Goal: Task Accomplishment & Management: Manage account settings

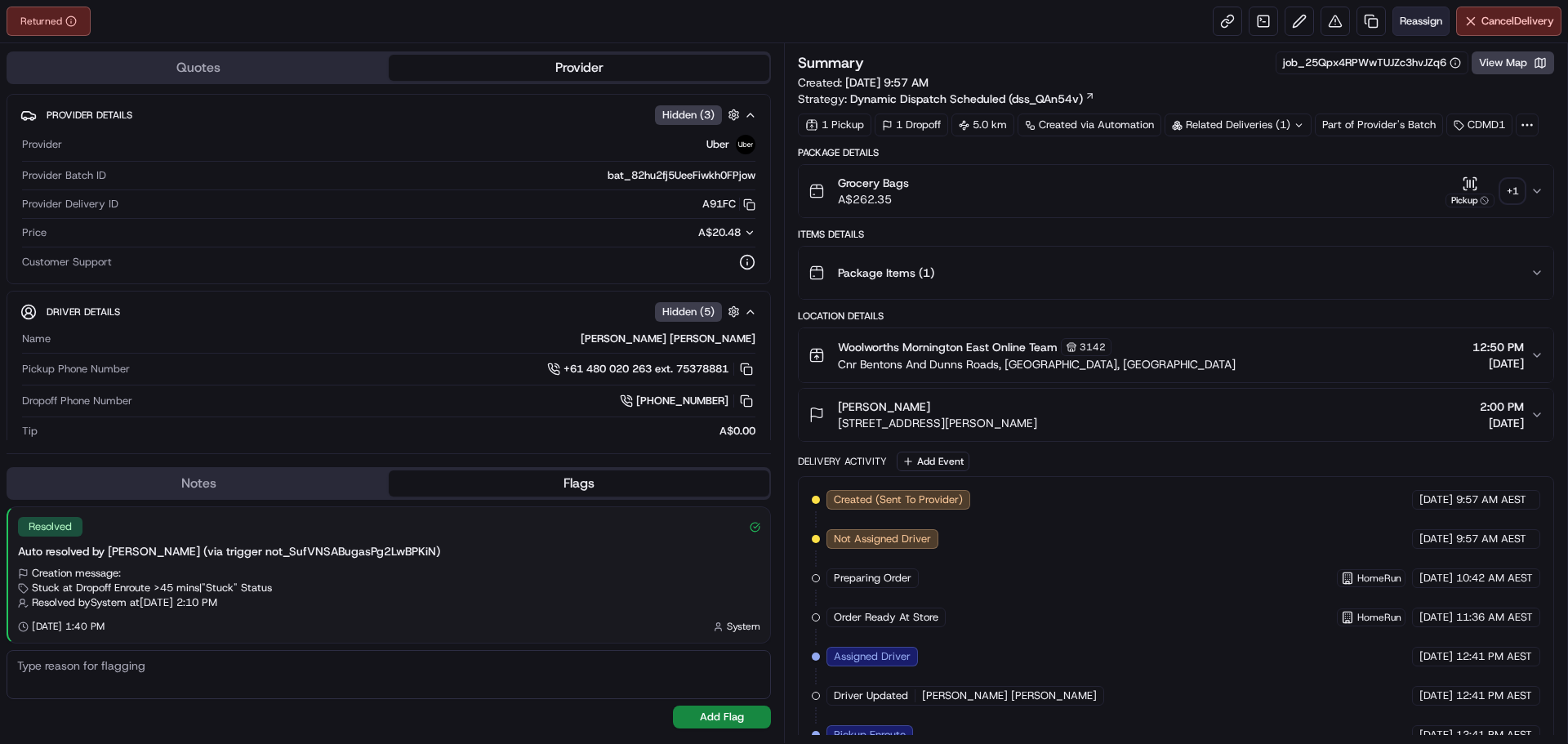
click at [1409, 20] on span "Reassign" at bounding box center [1420, 22] width 42 height 15
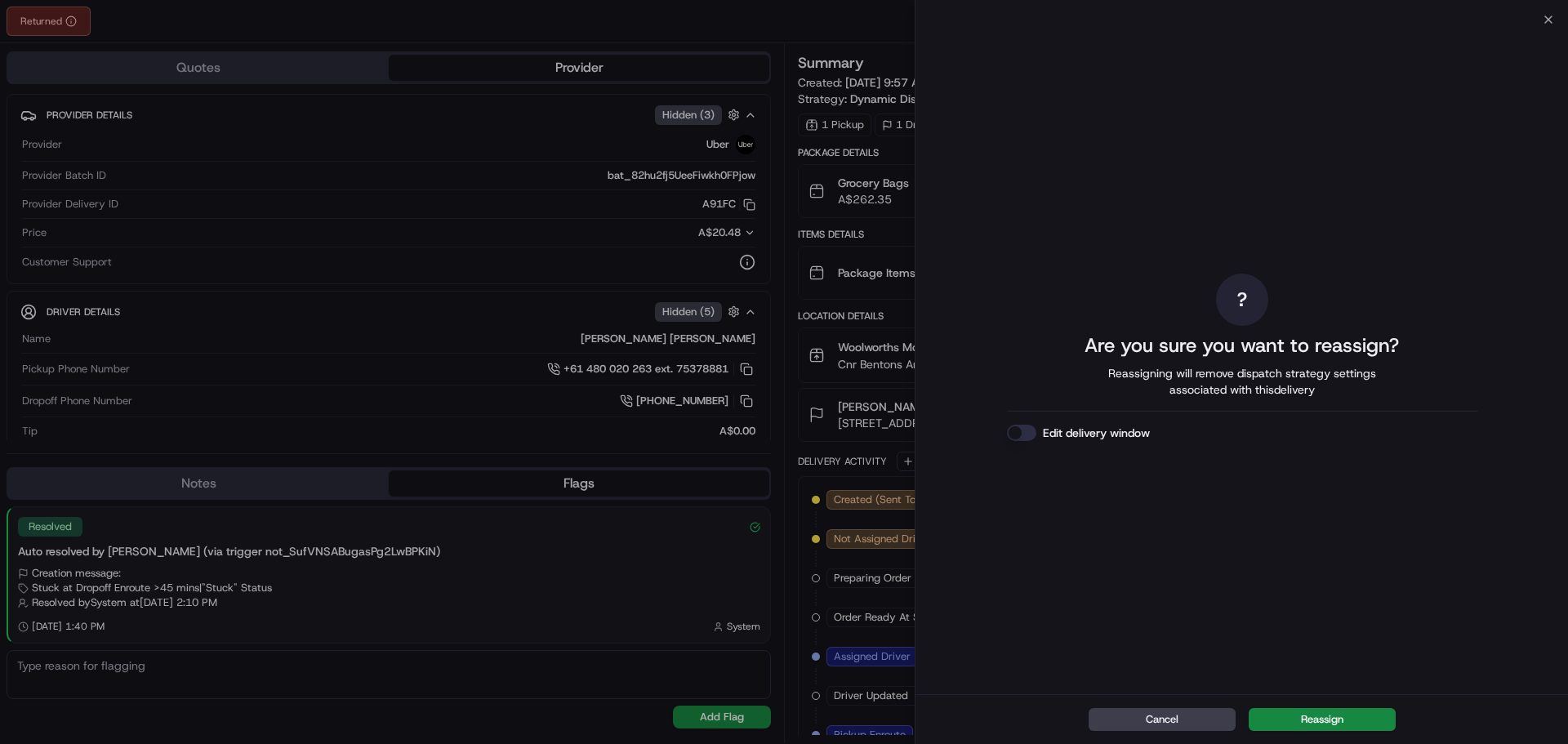
click at [1022, 433] on button "Edit delivery window" at bounding box center [1021, 433] width 29 height 17
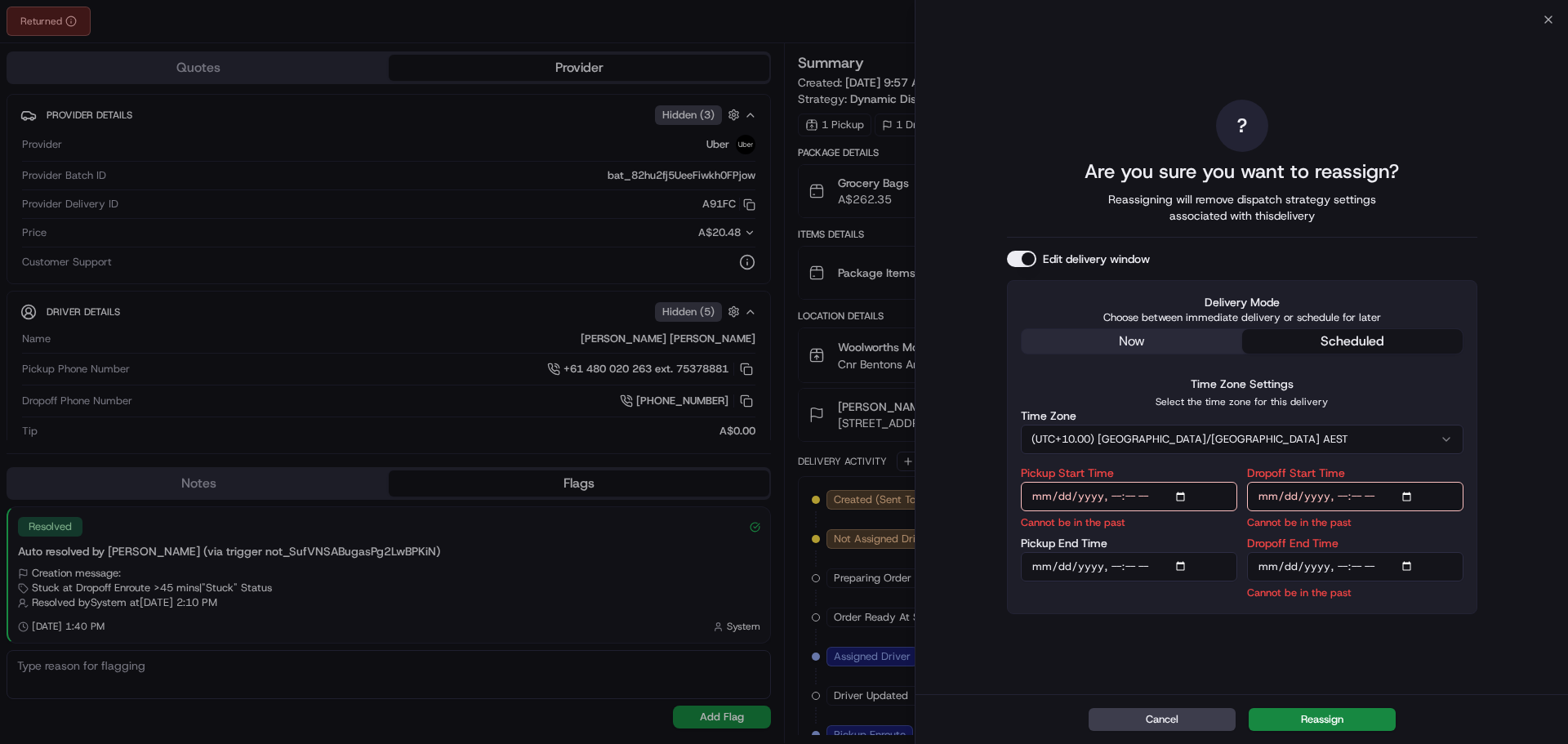
click at [1125, 495] on input "Pickup Start Time" at bounding box center [1129, 496] width 217 height 29
click at [1115, 499] on input "Pickup Start Time" at bounding box center [1129, 496] width 217 height 29
click at [1339, 562] on input "Dropoff End Time" at bounding box center [1355, 566] width 217 height 29
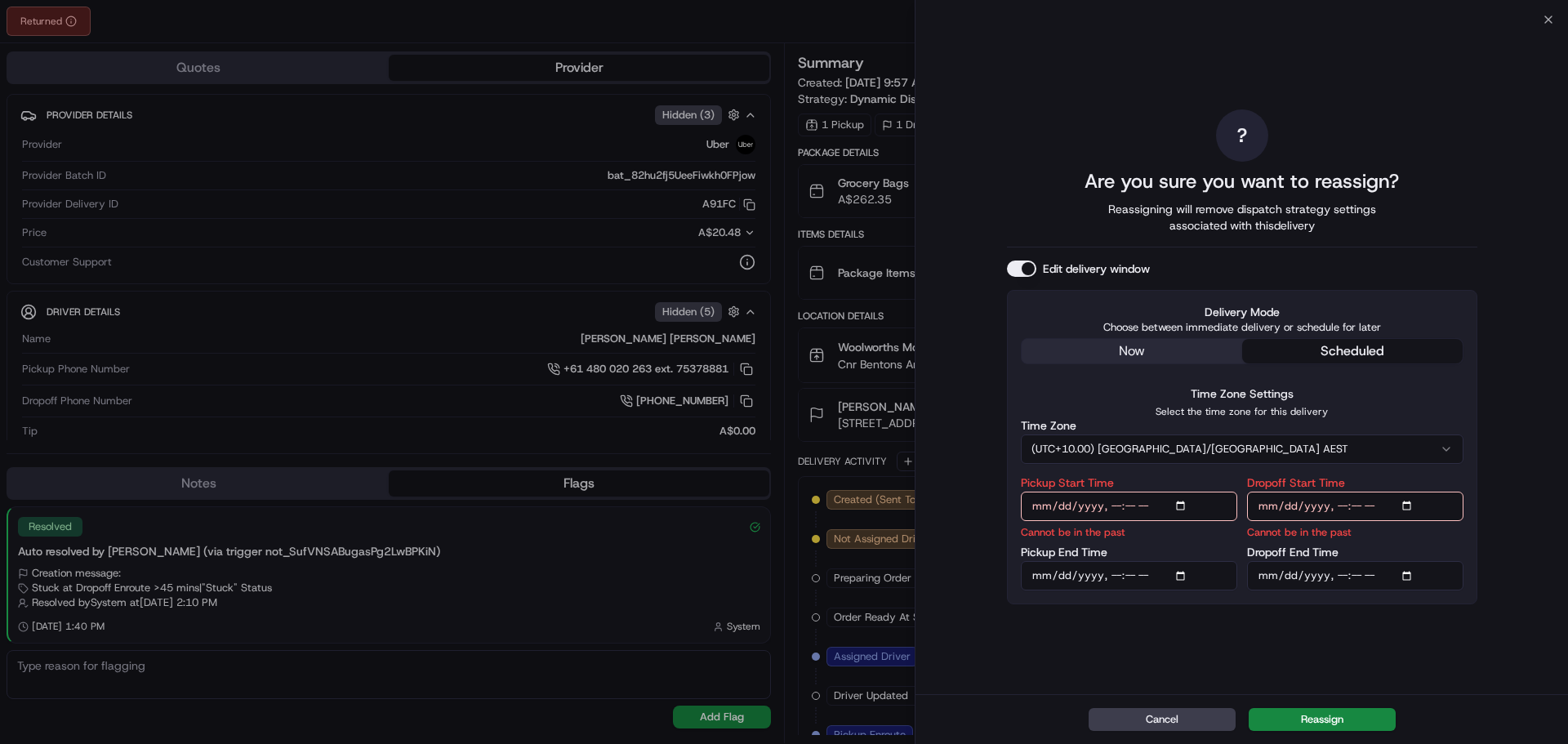
click at [1339, 579] on input "Dropoff End Time" at bounding box center [1355, 575] width 217 height 29
click at [1339, 580] on input "Dropoff End Time" at bounding box center [1355, 575] width 217 height 29
type input "[DATE]T18:45"
click at [1331, 507] on input "Dropoff Start Time" at bounding box center [1355, 506] width 217 height 29
type input "[DATE]T18:30"
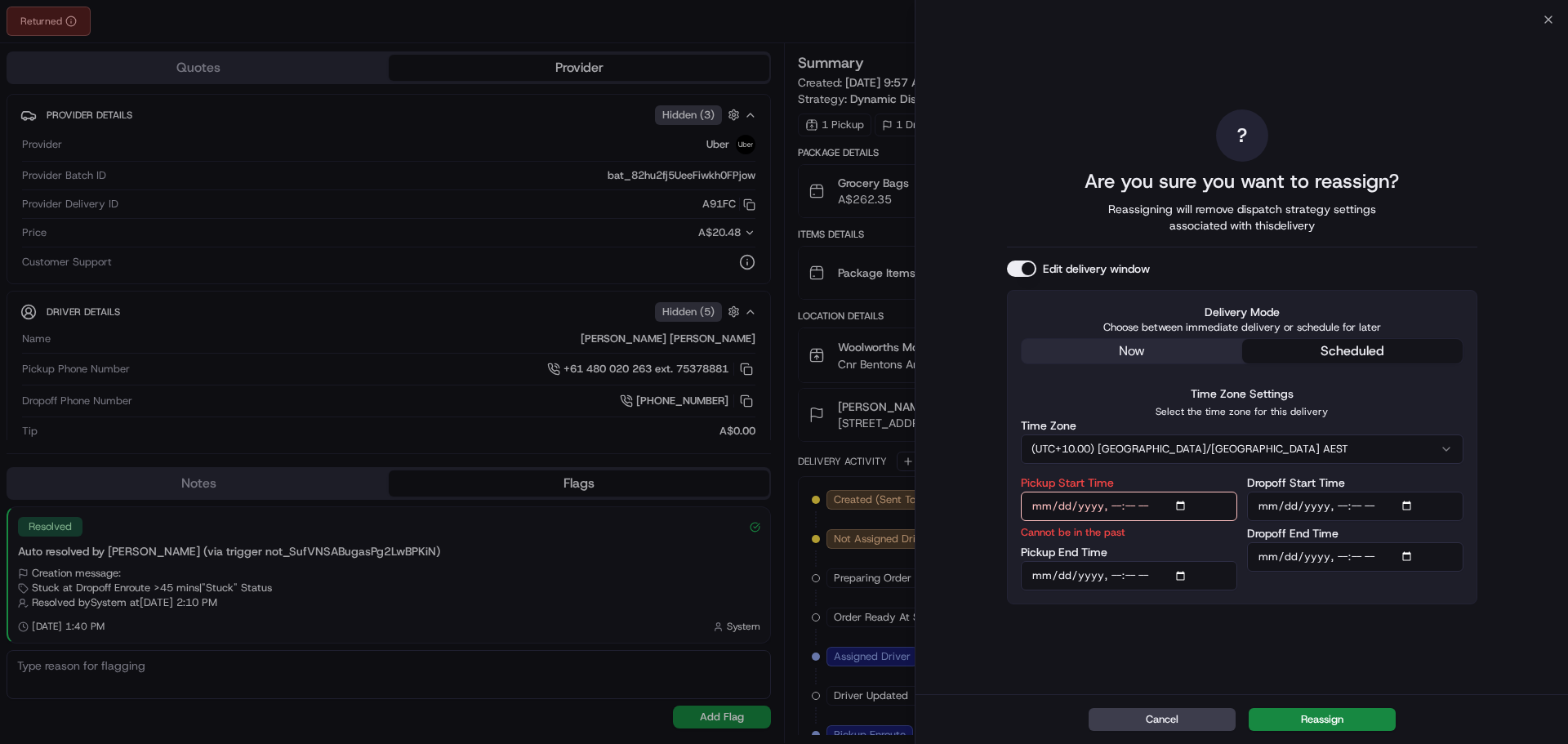
click at [1109, 505] on input "Pickup Start Time" at bounding box center [1129, 506] width 217 height 29
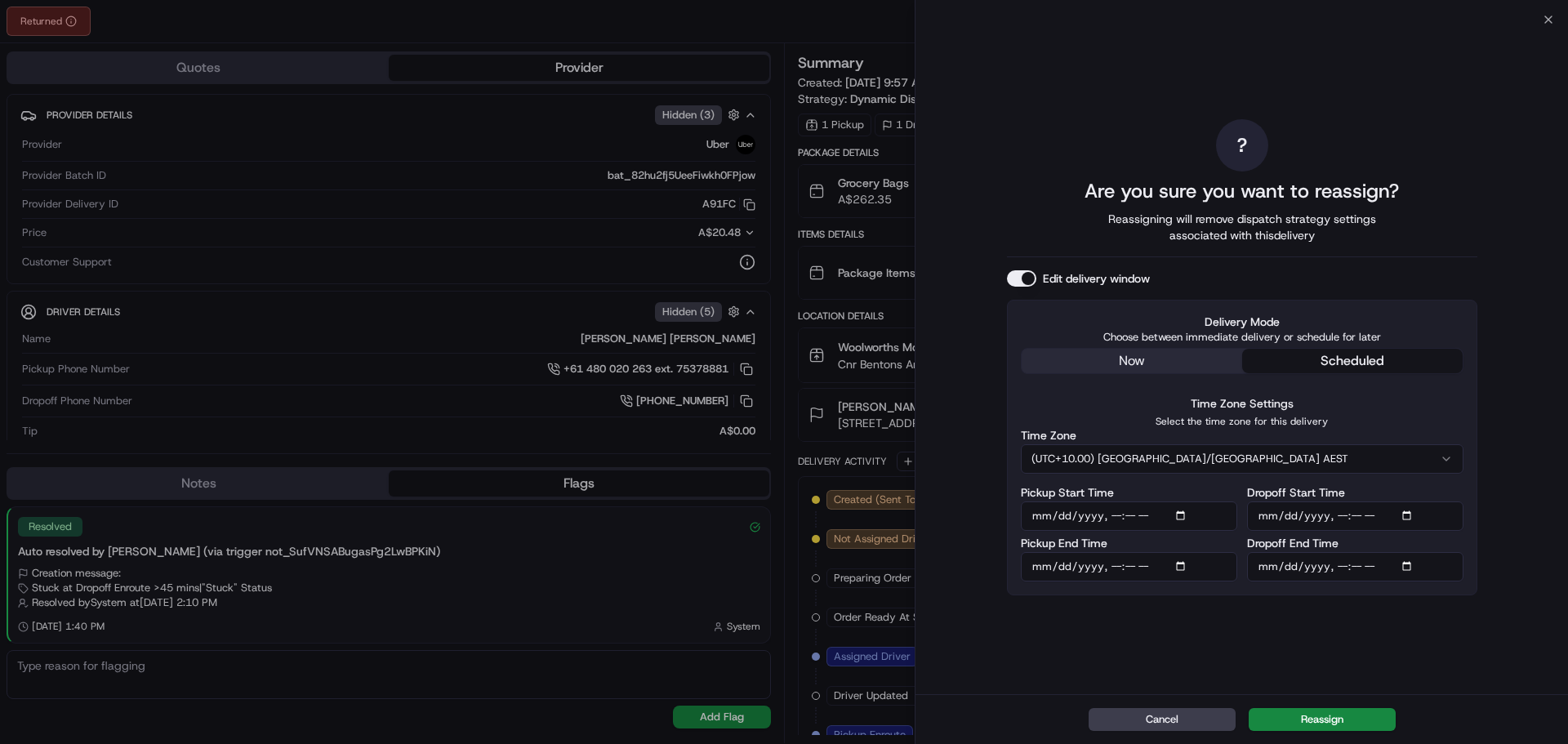
type input "[DATE]T18:00"
click at [1248, 614] on div "? Are you sure you want to reassign? Reassigning will remove dispatch strategy …" at bounding box center [1242, 357] width 470 height 668
click at [1379, 719] on button "Reassign" at bounding box center [1321, 719] width 147 height 23
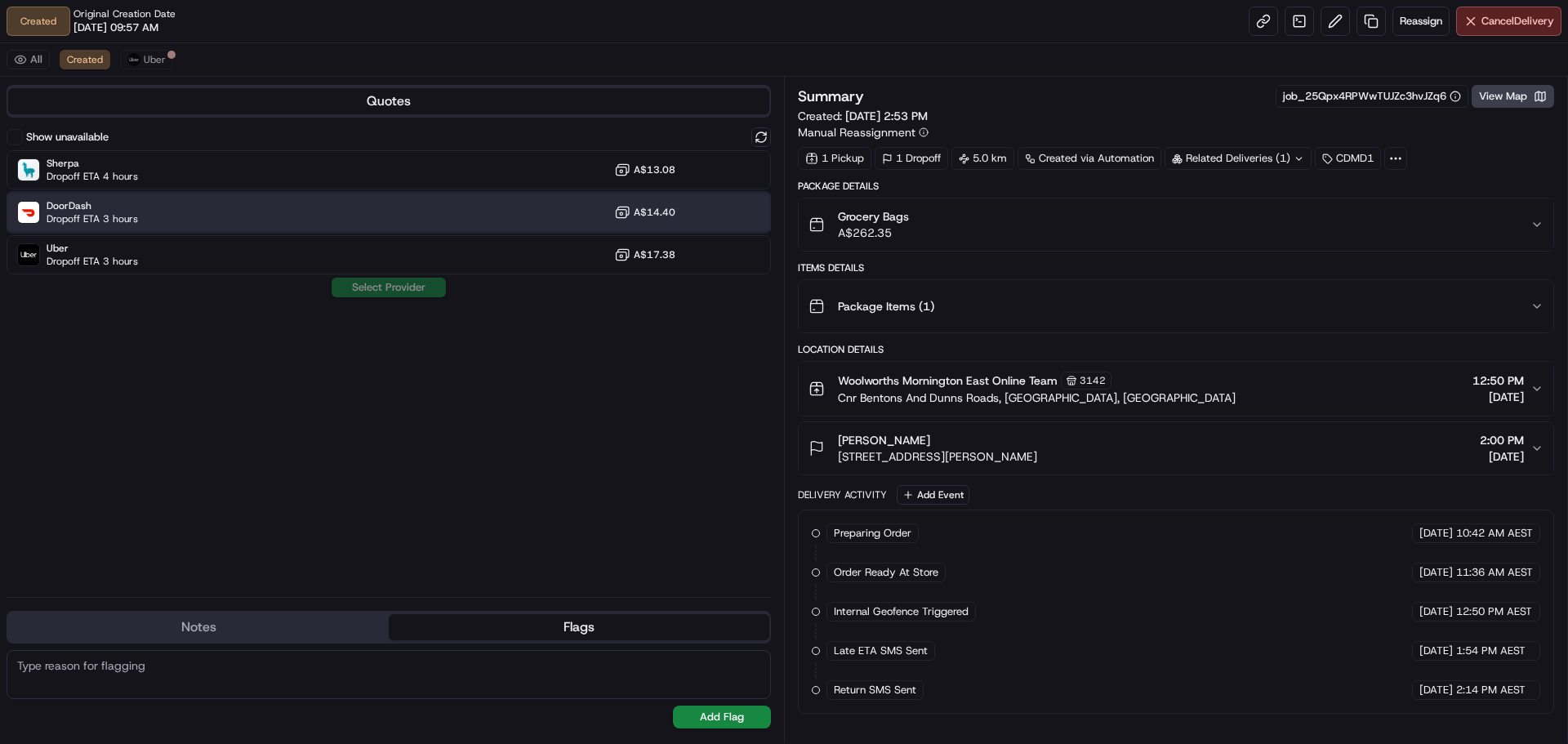
click at [281, 213] on div "DoorDash Dropoff ETA 3 hours A$14.40" at bounding box center [389, 212] width 764 height 39
click at [407, 288] on button "Assign Provider" at bounding box center [389, 287] width 116 height 20
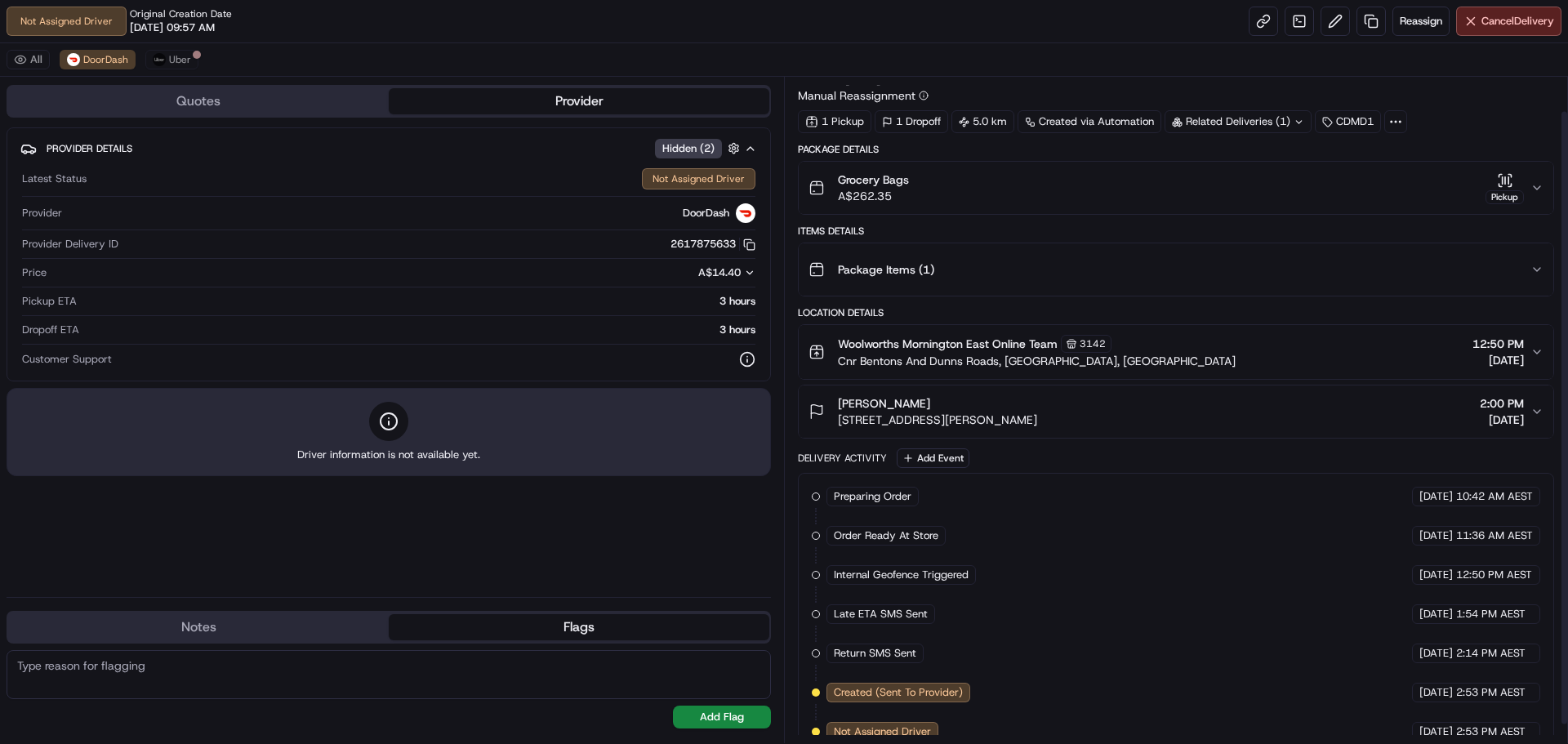
scroll to position [57, 0]
